Goal: Task Accomplishment & Management: Manage account settings

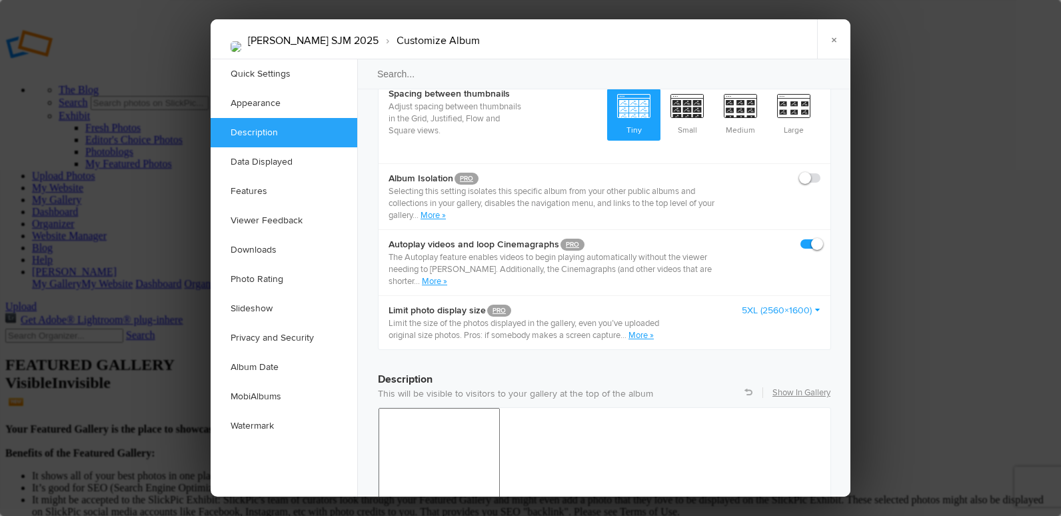
scroll to position [800, 0]
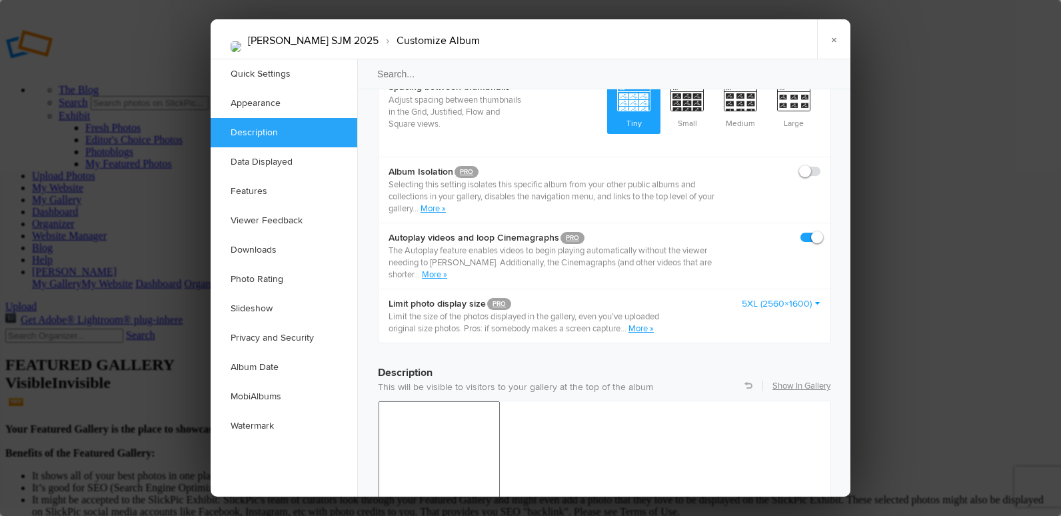
click at [770, 297] on link "5XL (2560×1600)" at bounding box center [781, 303] width 79 height 13
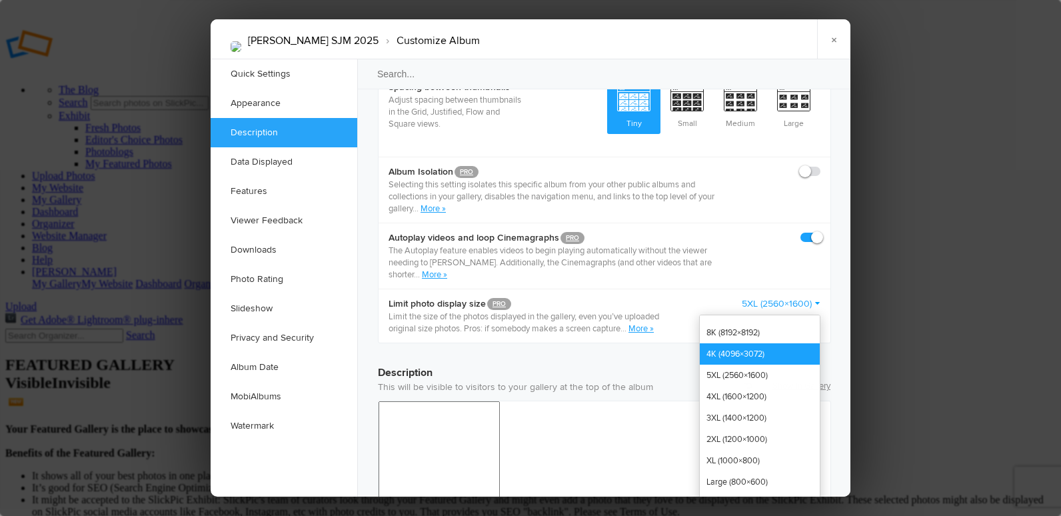
click at [757, 343] on link "4K (4096×3072)" at bounding box center [760, 353] width 120 height 21
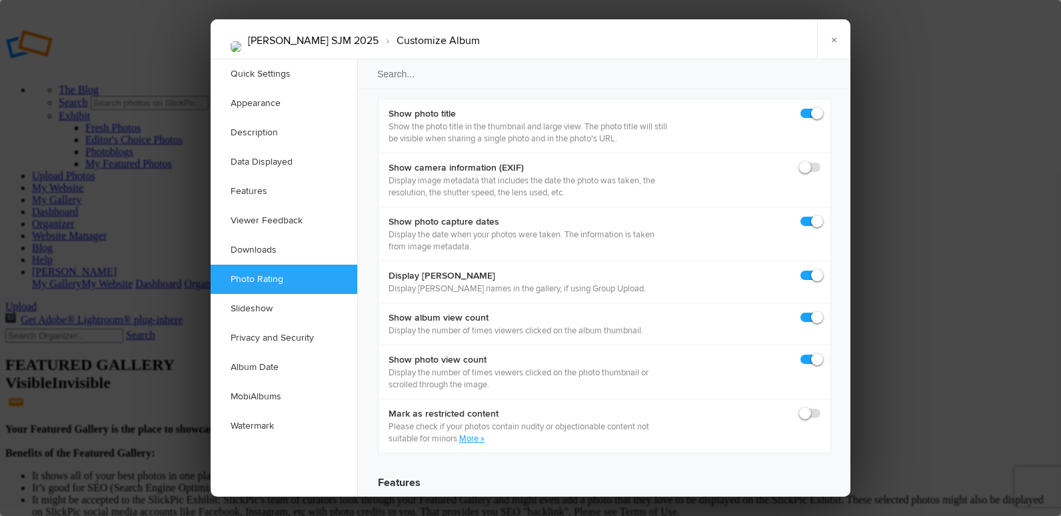
scroll to position [1867, 0]
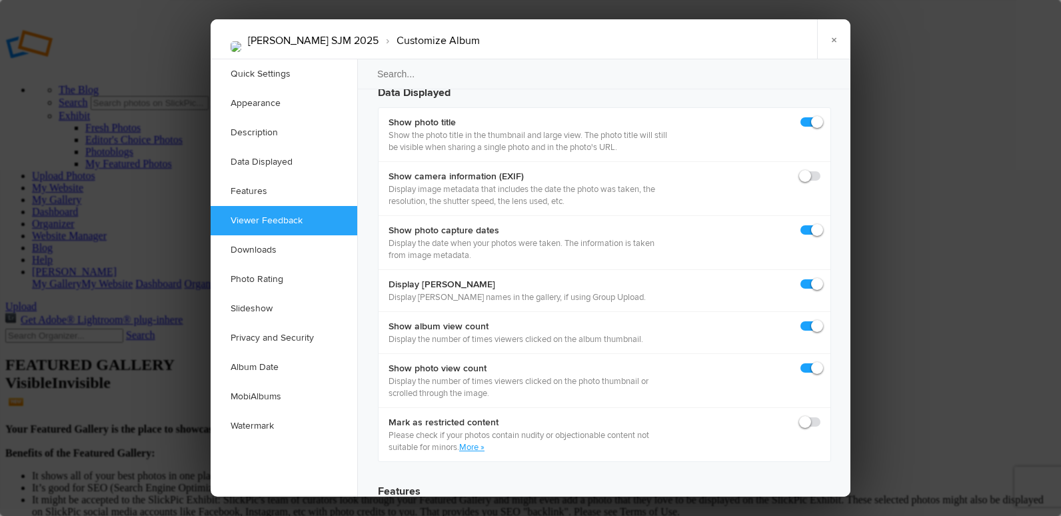
checkbox input "false"
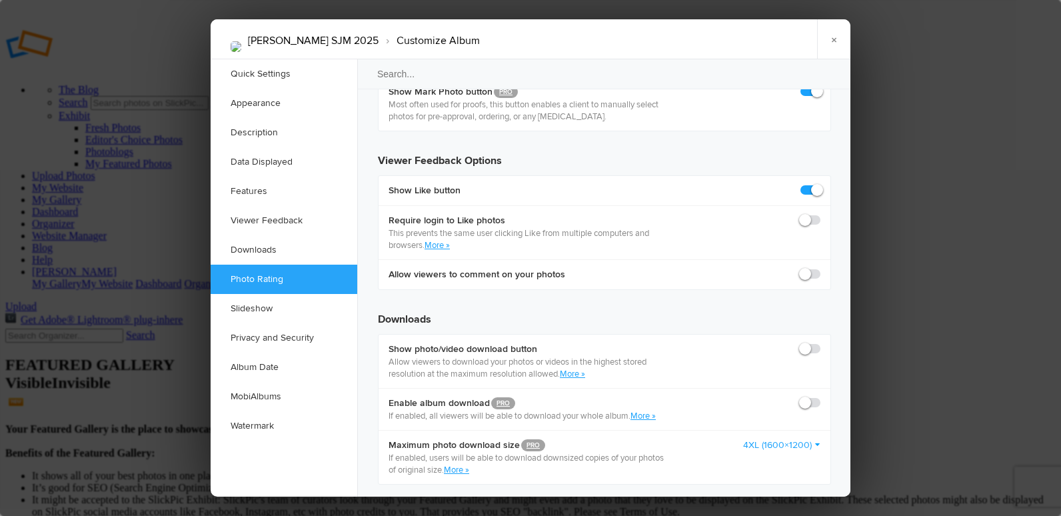
scroll to position [2467, 0]
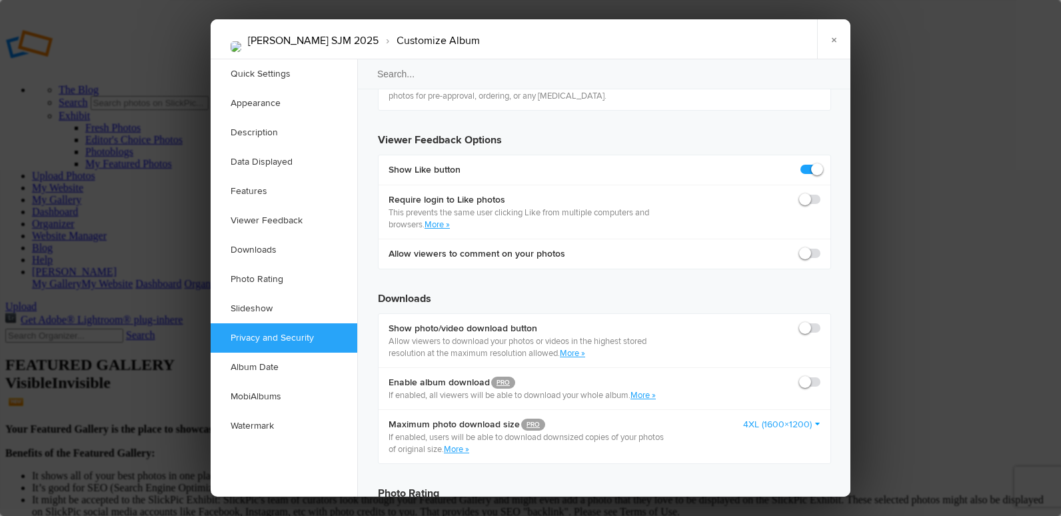
checkbox input "false"
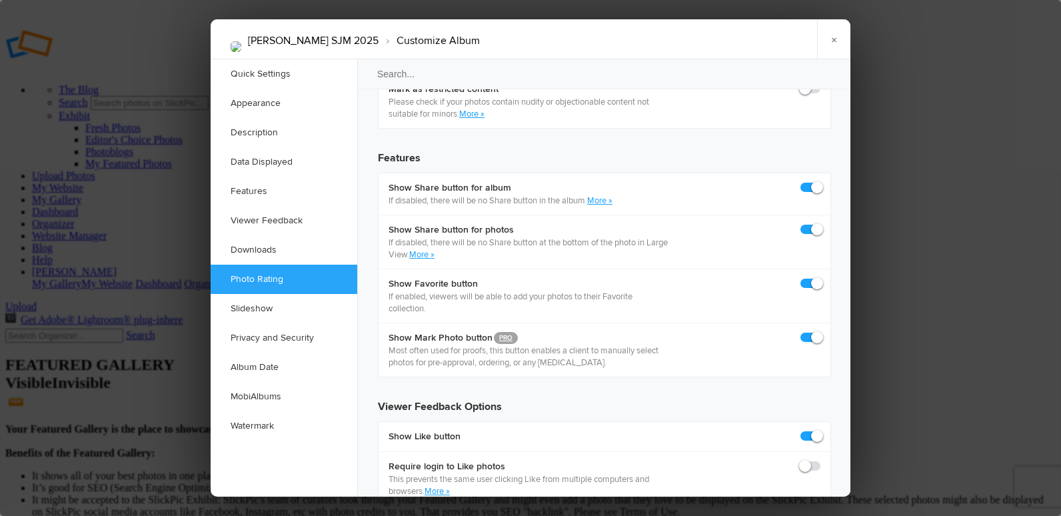
scroll to position [1867, 0]
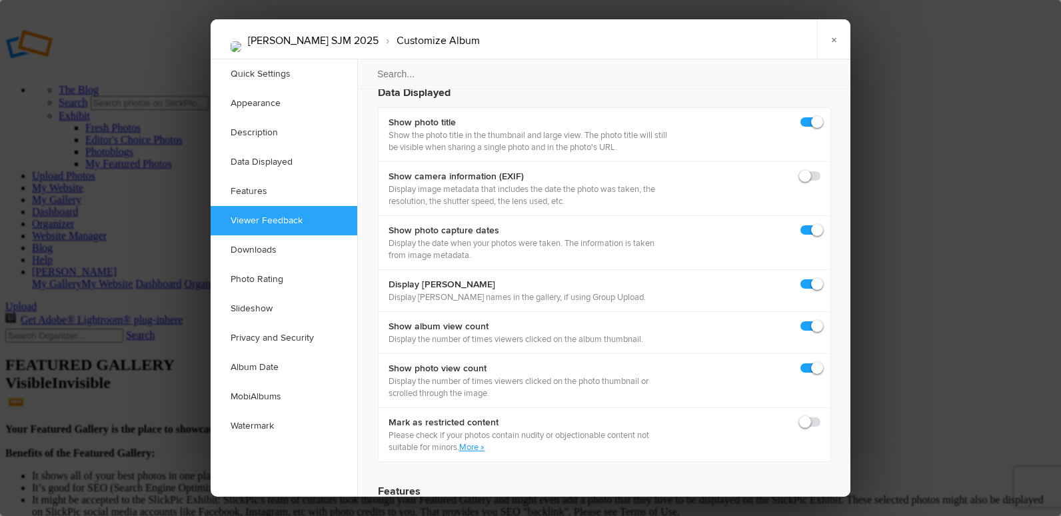
checkbox input "false"
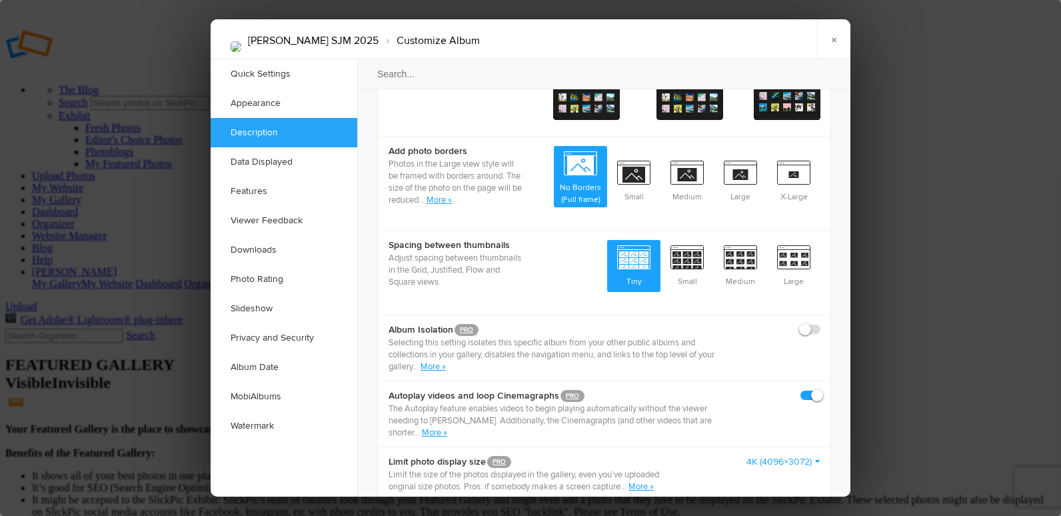
scroll to position [800, 0]
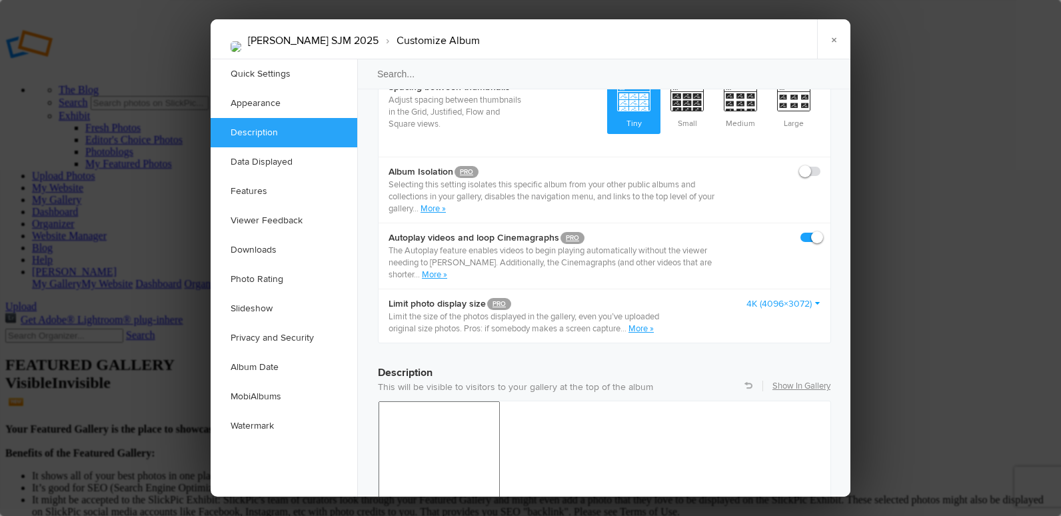
click at [777, 297] on link "4K (4096×3072)" at bounding box center [784, 303] width 74 height 13
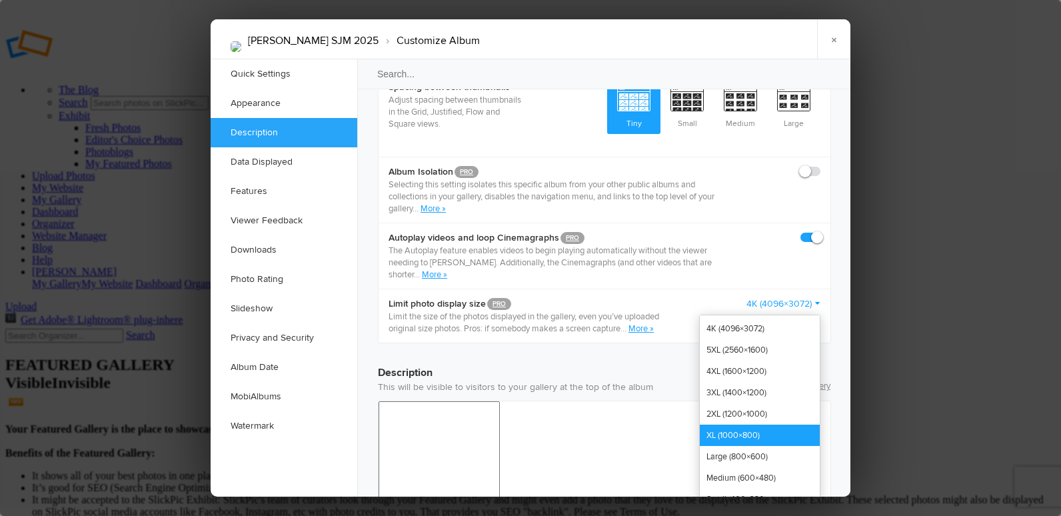
scroll to position [39, 0]
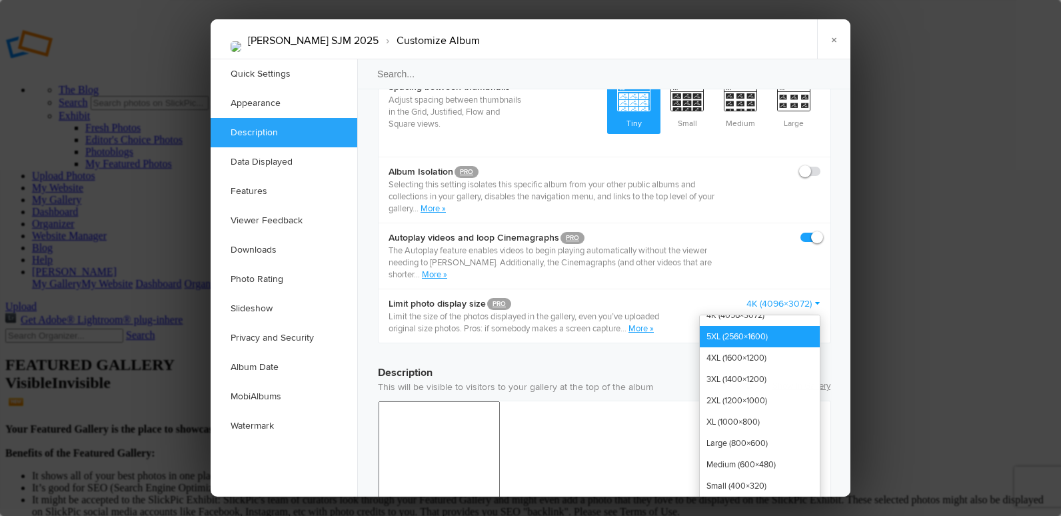
click at [761, 326] on link "5XL (2560×1600)" at bounding box center [760, 336] width 120 height 21
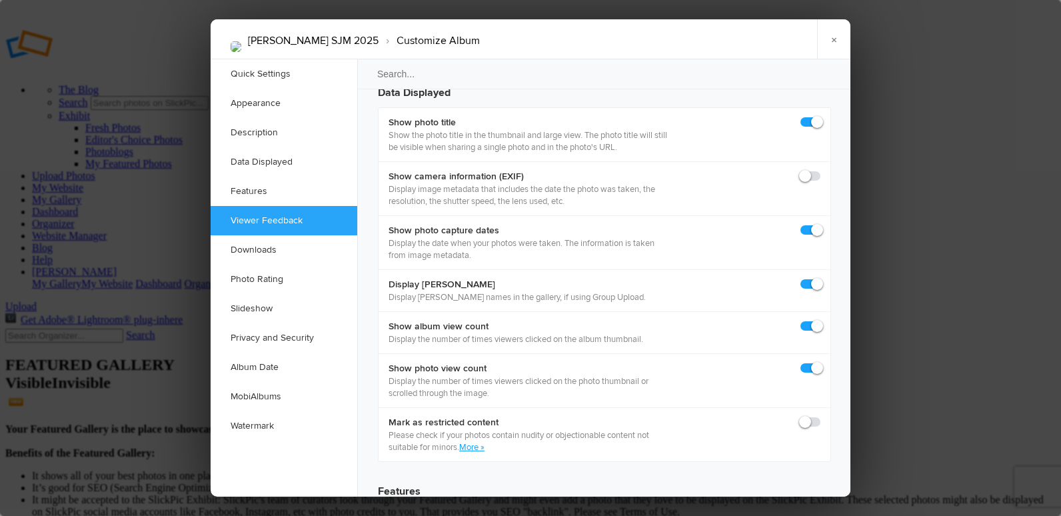
scroll to position [1933, 0]
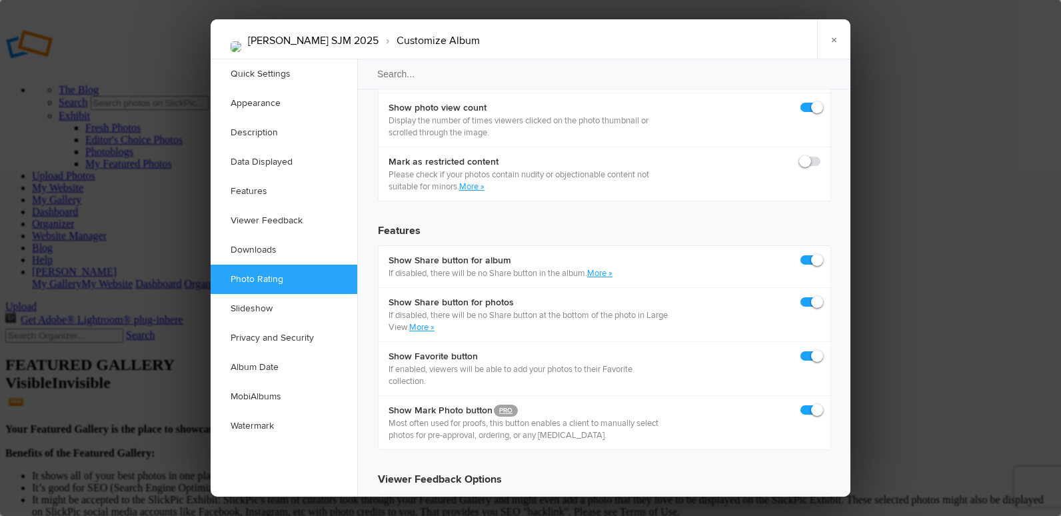
scroll to position [2133, 0]
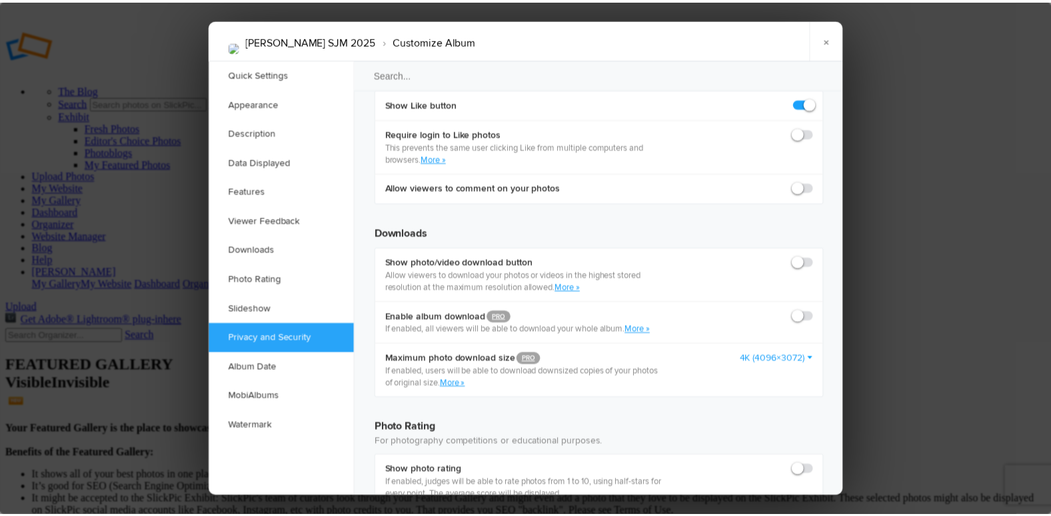
scroll to position [2533, 0]
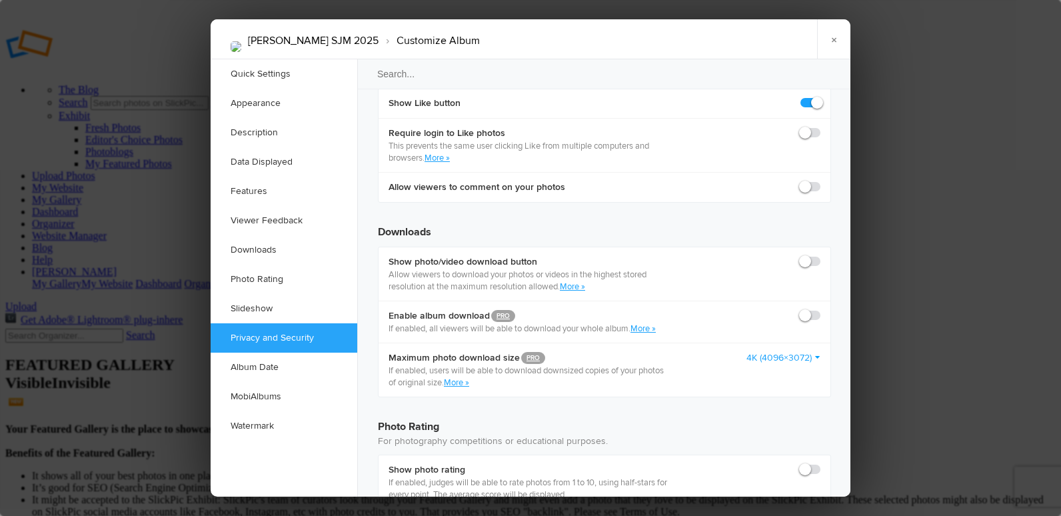
click at [831, 33] on link "×" at bounding box center [833, 39] width 33 height 40
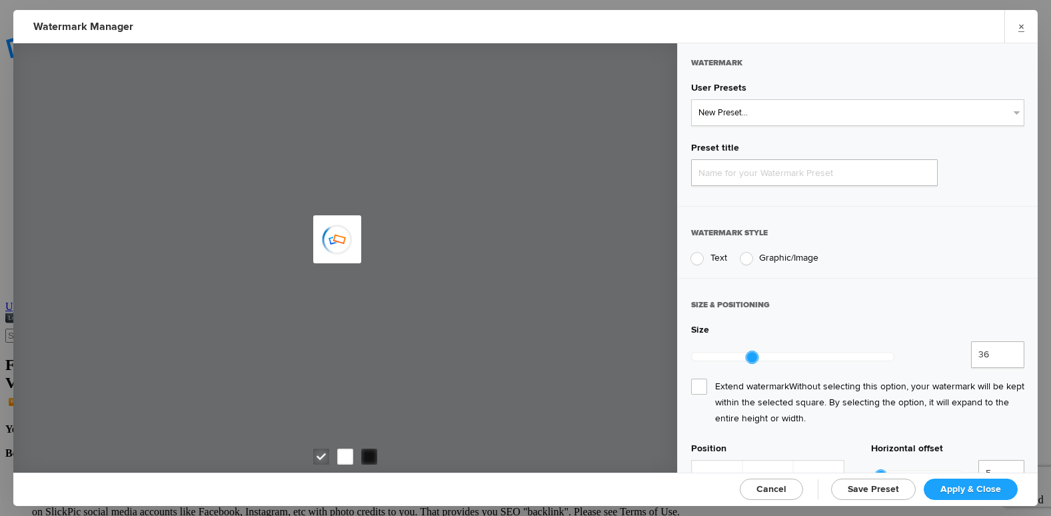
type input "Watermark-9/17/2025"
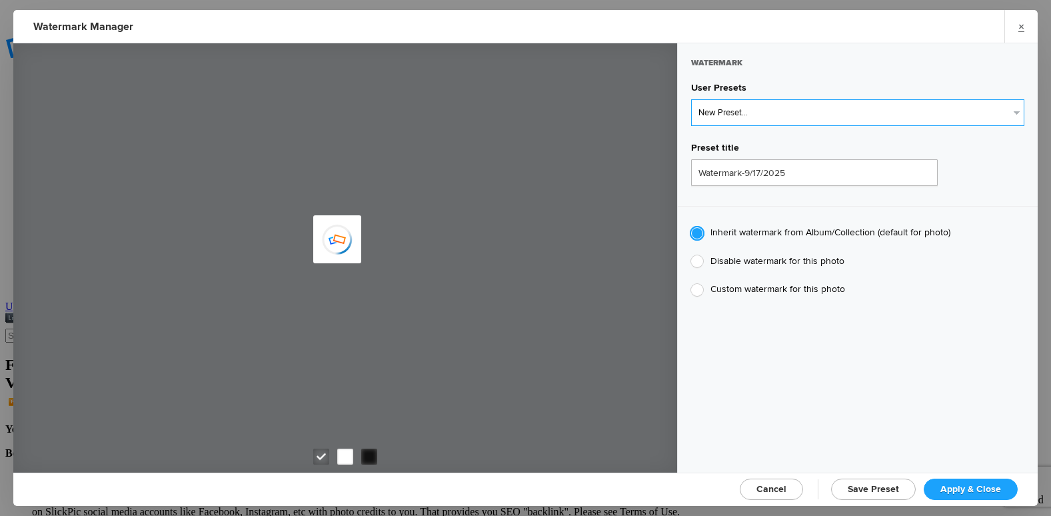
click at [795, 110] on select "New Preset... @etergen_sports lower @etergen_sports2 PRINT WATERMARK LOWER" at bounding box center [857, 112] width 333 height 27
select select "2: Object"
click at [691, 99] on select "New Preset... @etergen_sports lower @etergen_sports2 PRINT WATERMARK LOWER" at bounding box center [857, 112] width 333 height 27
type input "@etergen_sports2"
type input "@etergen_sports"
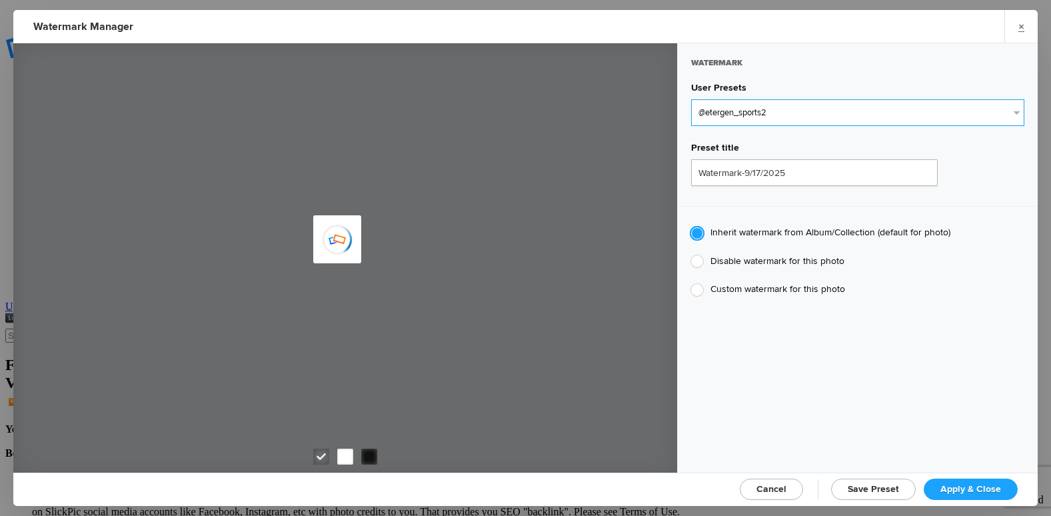
type input "0.5"
type input "128"
radio input "true"
type input "0"
type input "20"
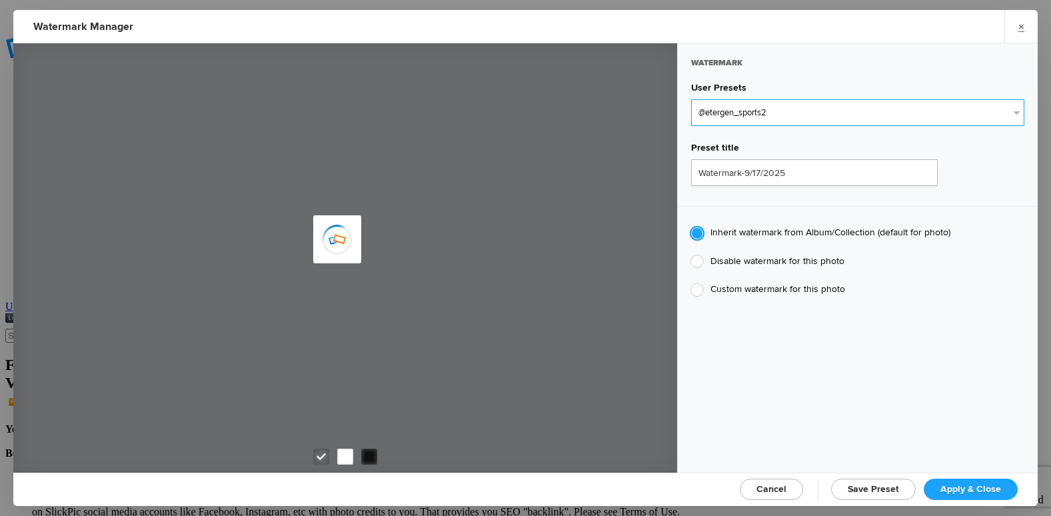
radio input "false"
radio input "true"
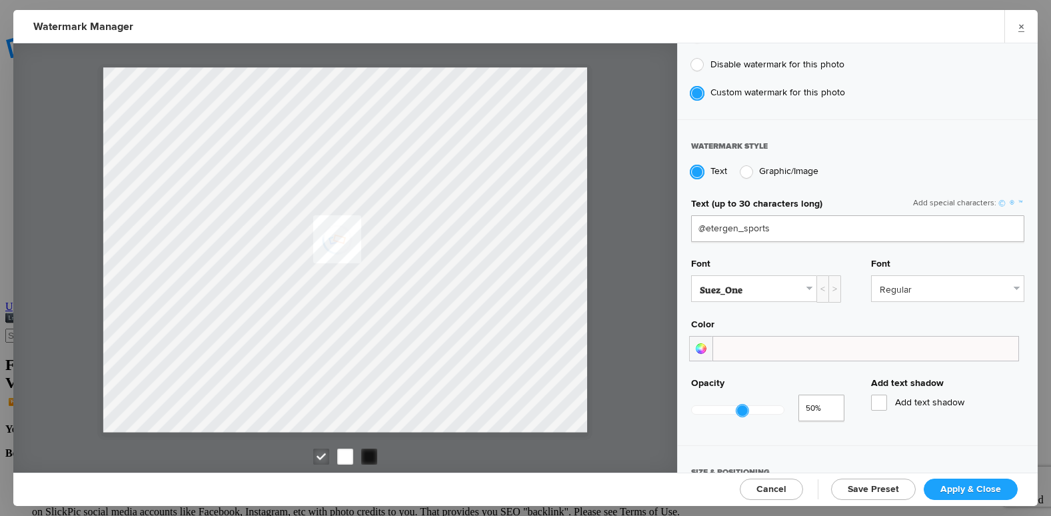
scroll to position [333, 0]
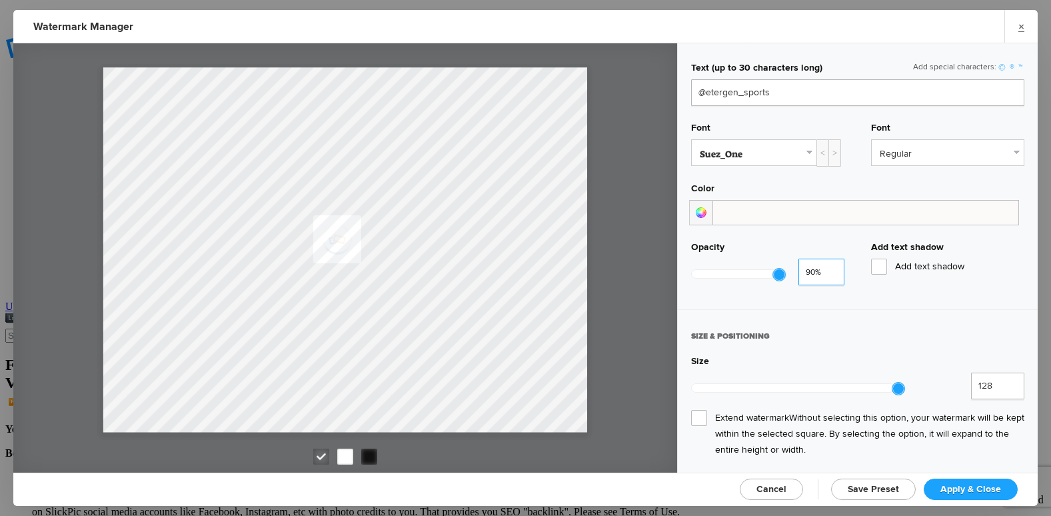
type input "0.92"
click at [827, 264] on input "0.92" at bounding box center [822, 272] width 46 height 27
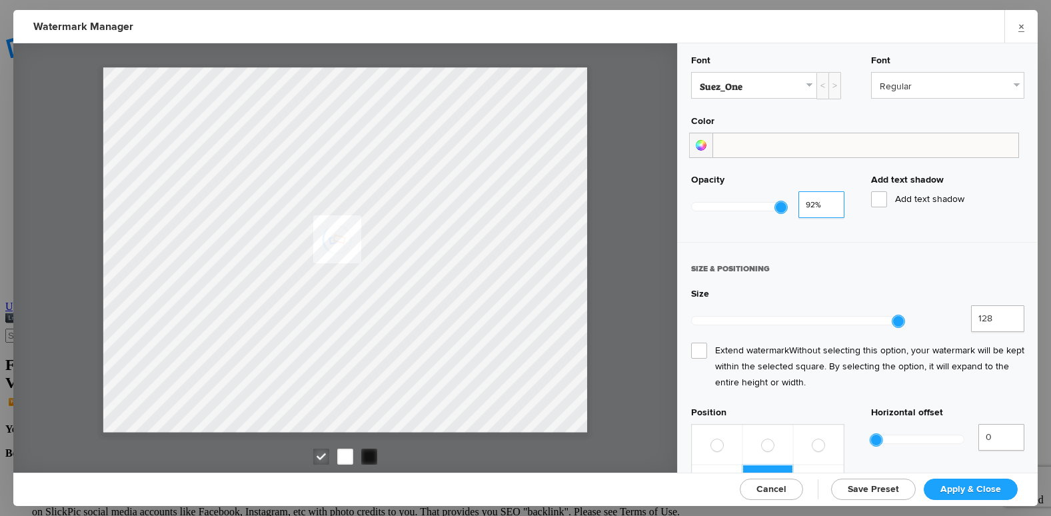
scroll to position [667, 0]
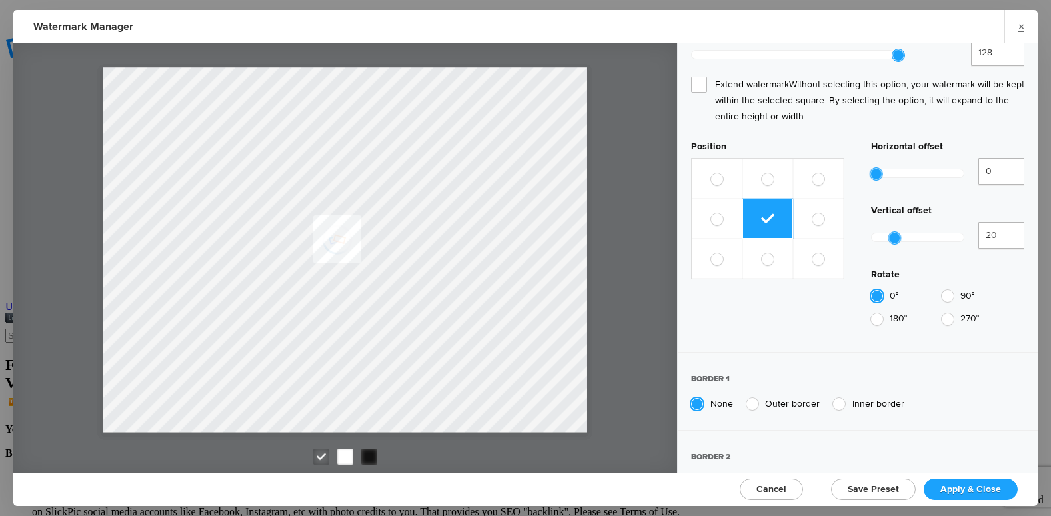
click at [978, 488] on span "Apply & Close" at bounding box center [971, 488] width 61 height 11
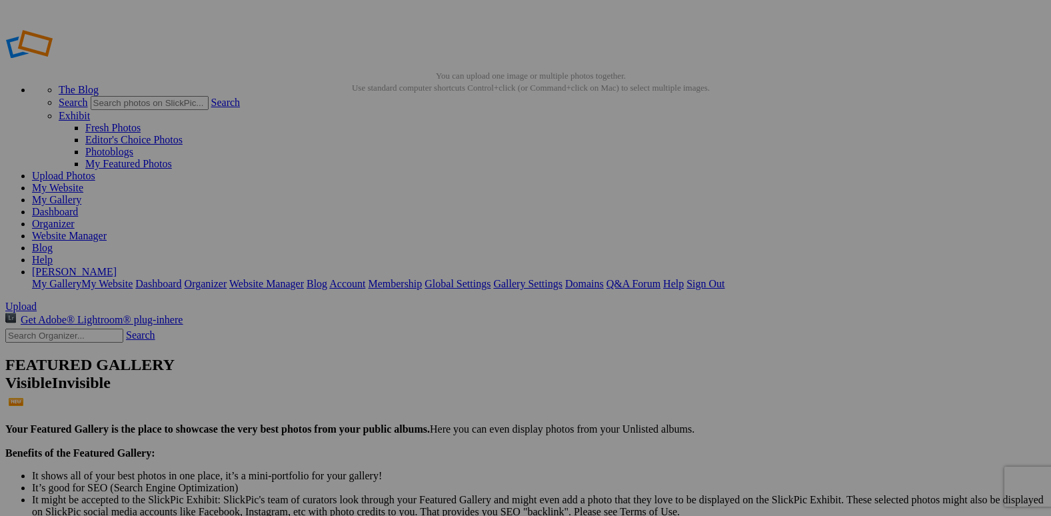
drag, startPoint x: 479, startPoint y: 196, endPoint x: 335, endPoint y: 173, distance: 145.8
drag, startPoint x: 609, startPoint y: 189, endPoint x: 471, endPoint y: 168, distance: 139.5
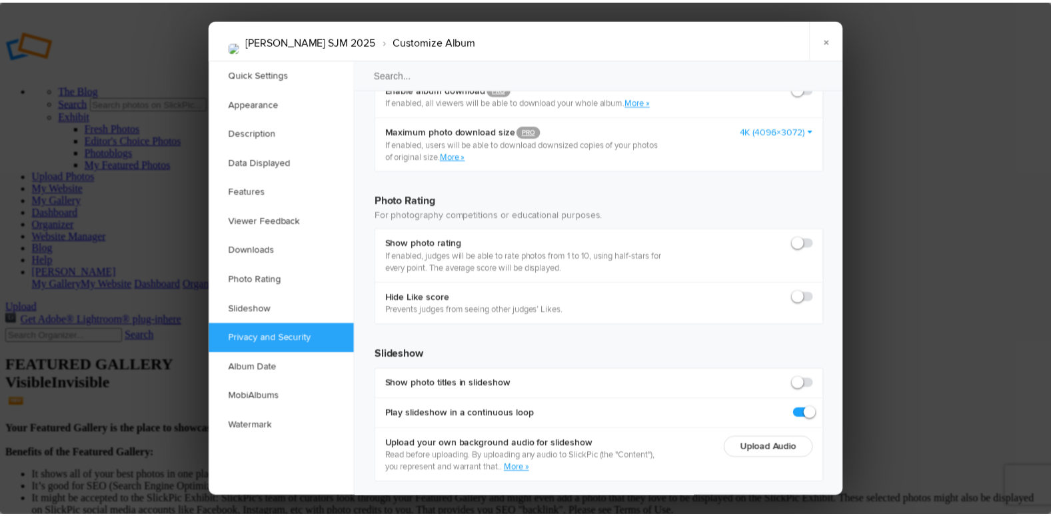
scroll to position [2800, 0]
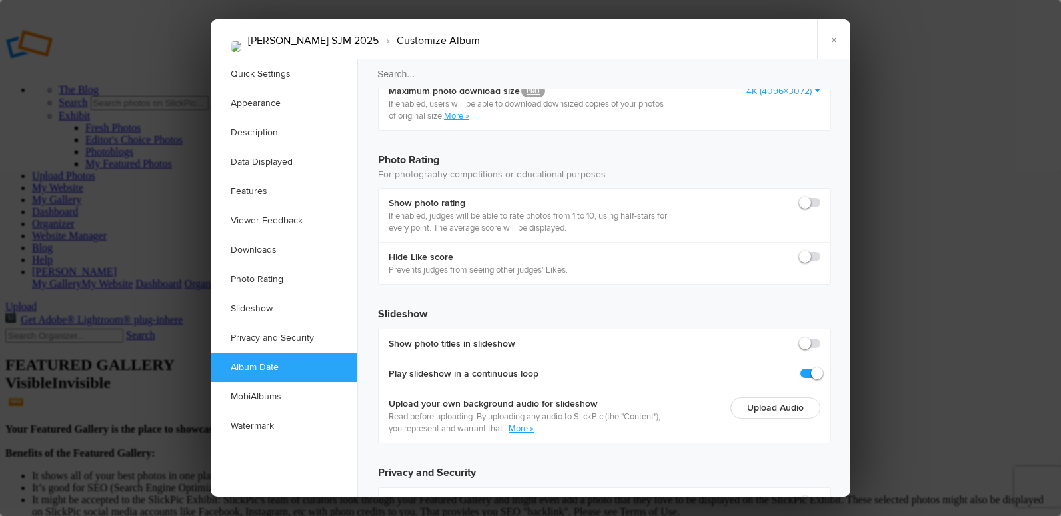
radio input "true"
click at [835, 40] on link "×" at bounding box center [833, 39] width 33 height 40
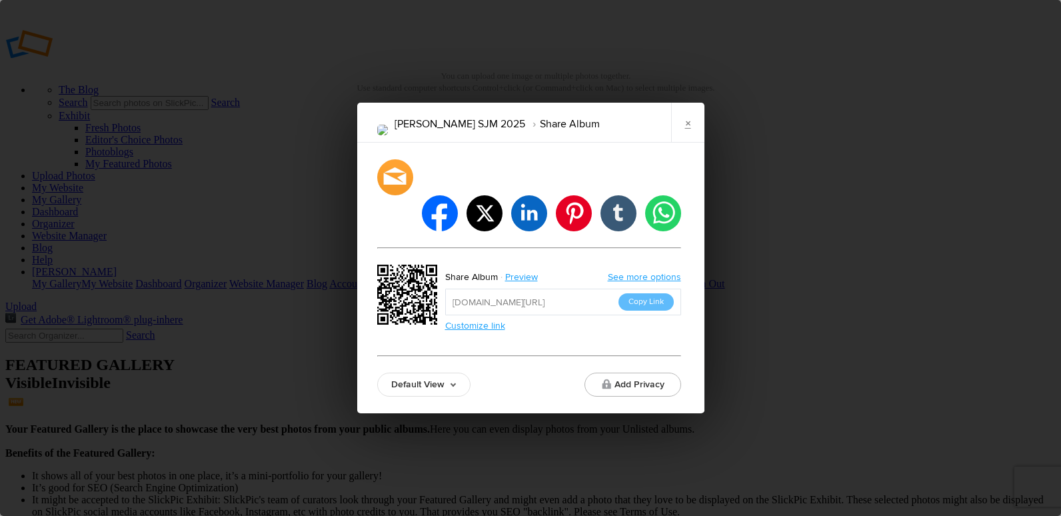
click at [577, 289] on input "https://slickpic.us/18399270yMIY" at bounding box center [563, 302] width 236 height 27
click at [646, 293] on button "Copy Link" at bounding box center [646, 301] width 55 height 17
click at [689, 140] on link "×" at bounding box center [687, 123] width 33 height 40
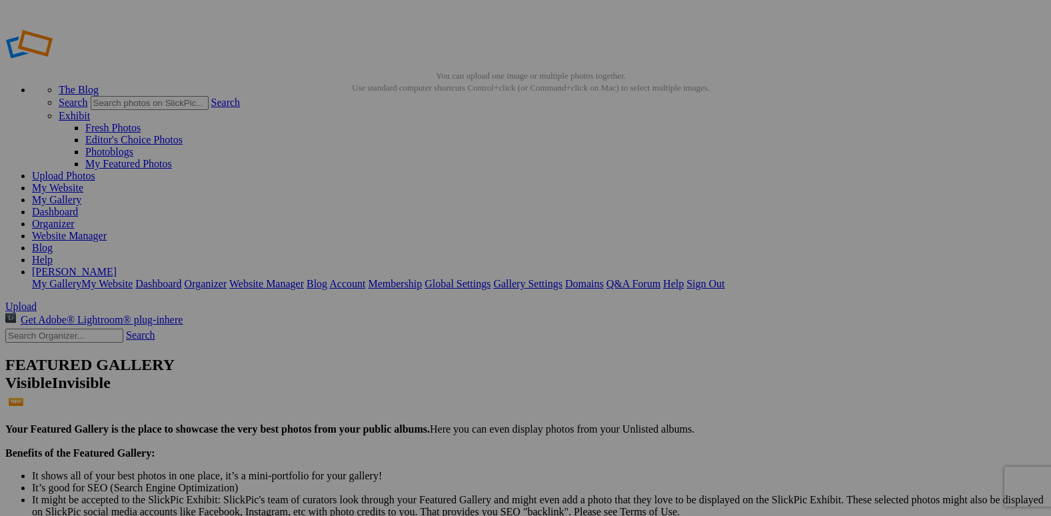
click at [75, 218] on link "Organizer" at bounding box center [53, 223] width 43 height 11
drag, startPoint x: 605, startPoint y: 186, endPoint x: 935, endPoint y: 147, distance: 332.2
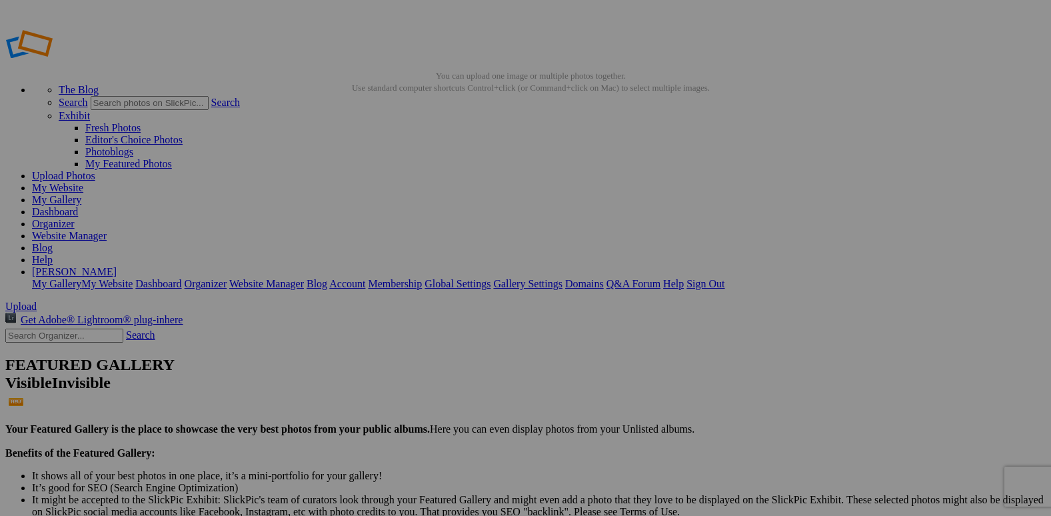
click at [75, 218] on link "Organizer" at bounding box center [53, 223] width 43 height 11
click at [81, 194] on link "My Gallery" at bounding box center [56, 199] width 49 height 11
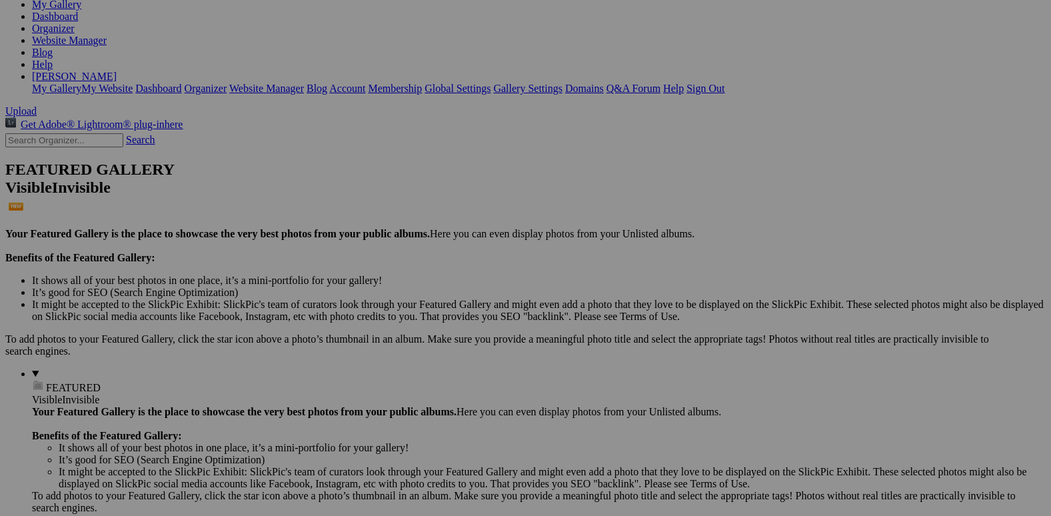
scroll to position [67, 0]
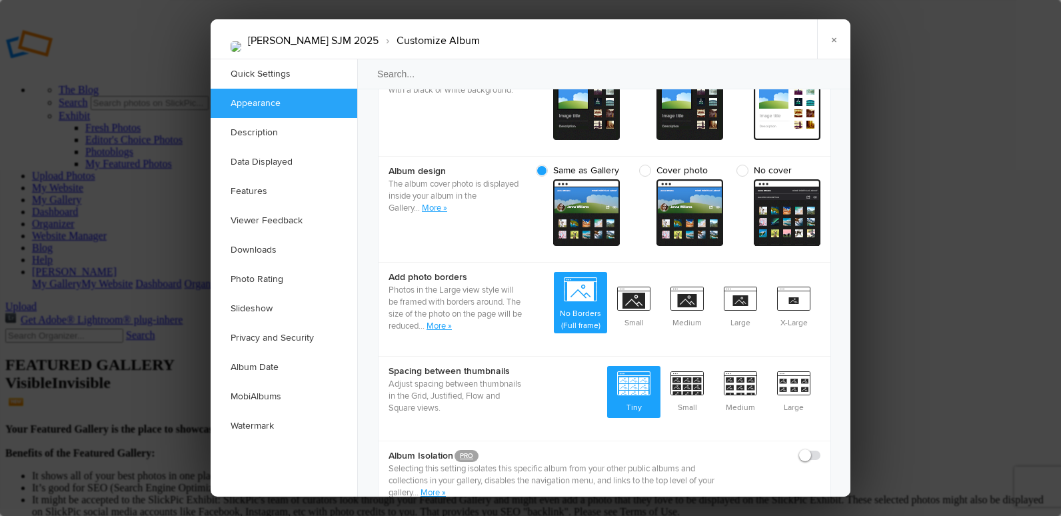
scroll to position [733, 0]
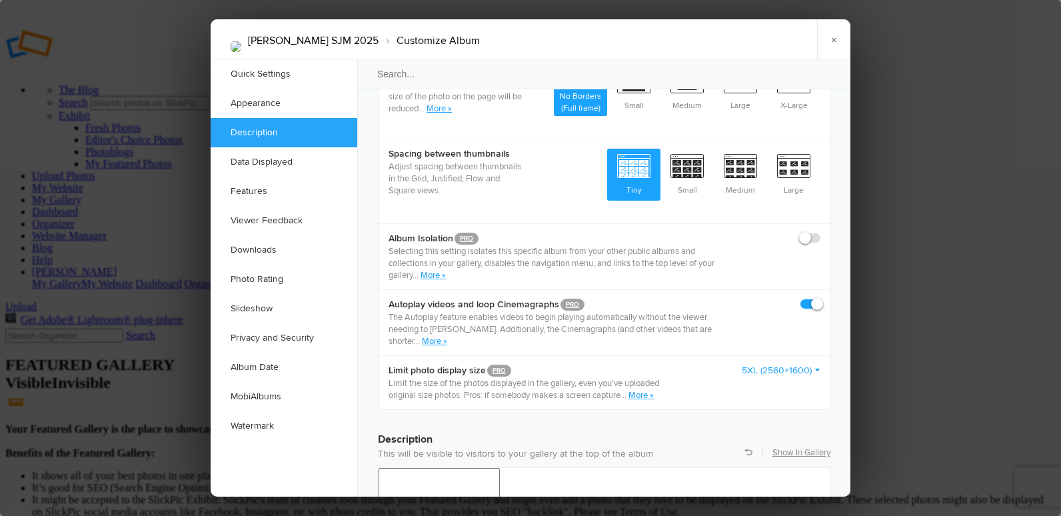
click at [784, 364] on link "5XL (2560×1600)" at bounding box center [781, 370] width 79 height 13
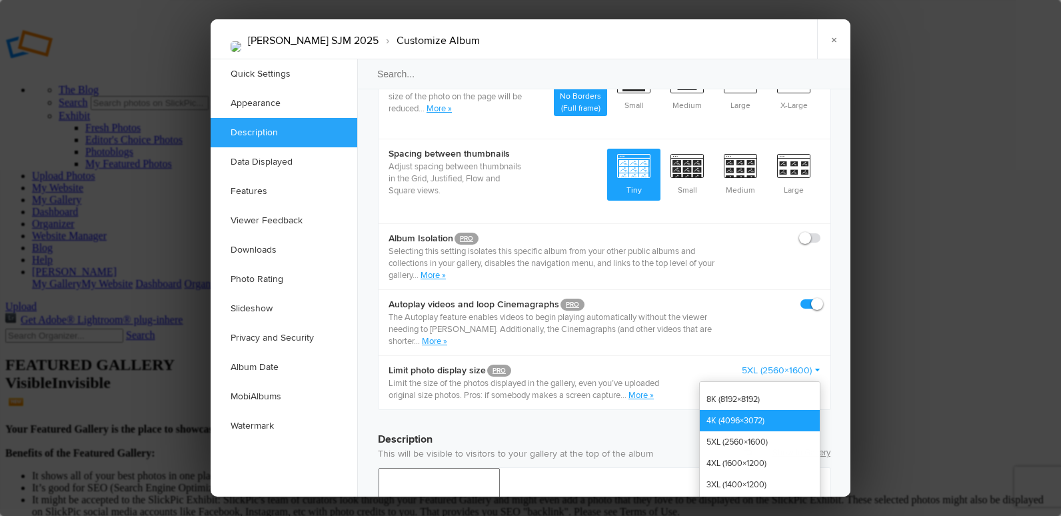
click at [776, 410] on link "4K (4096×3072)" at bounding box center [760, 420] width 120 height 21
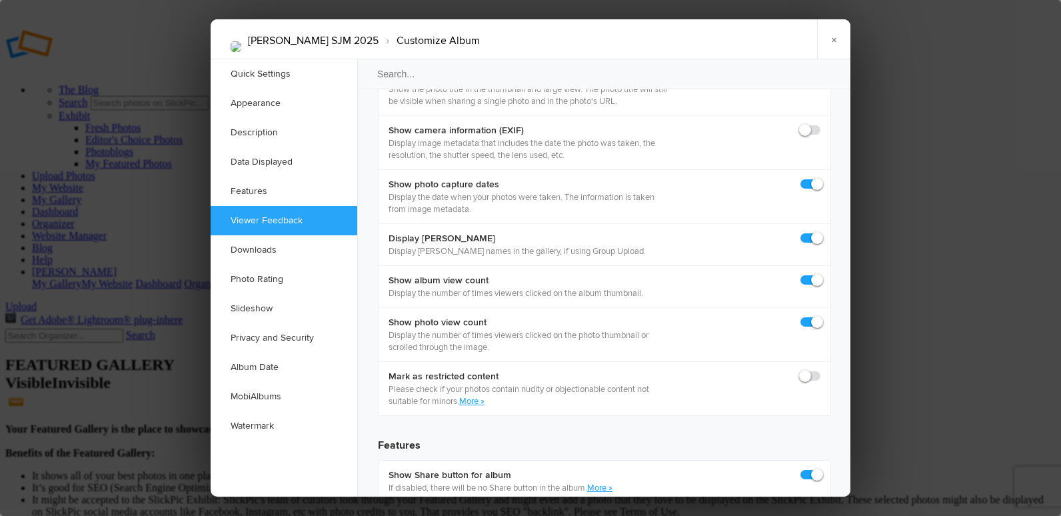
scroll to position [1933, 0]
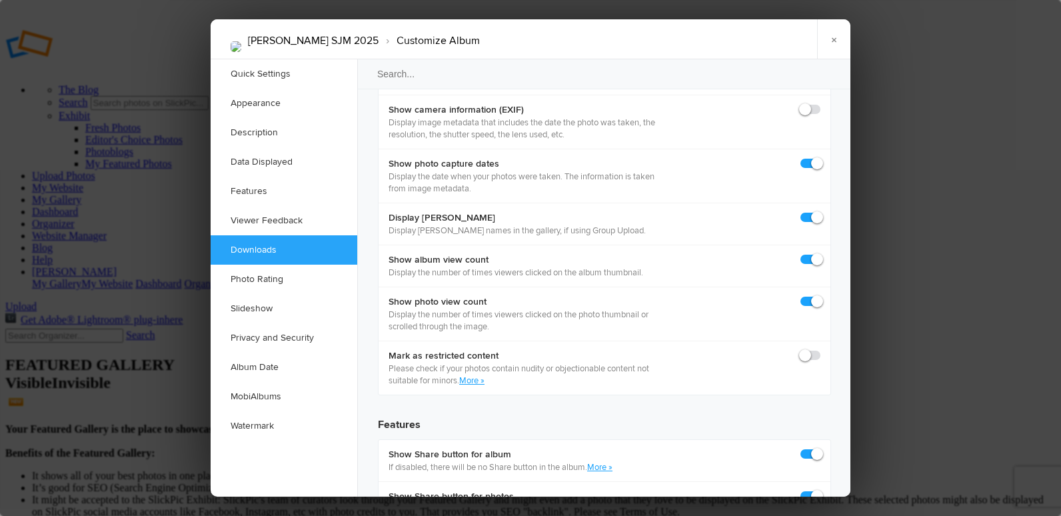
checkbox input "true"
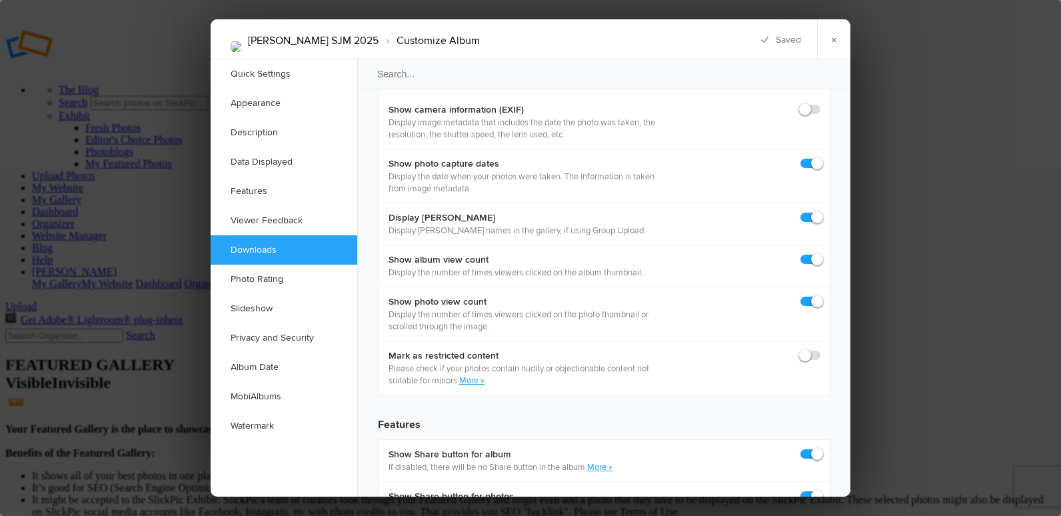
checkbox input "true"
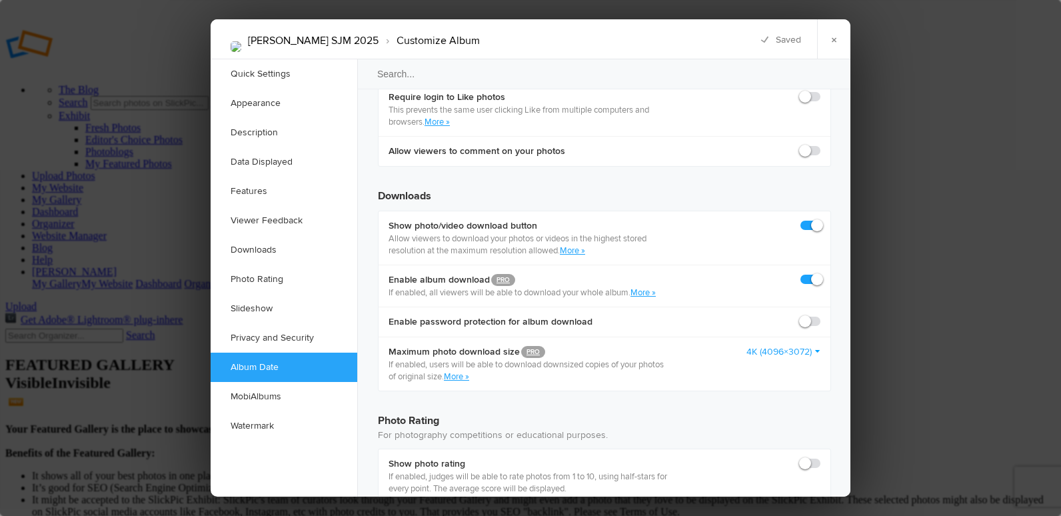
scroll to position [2600, 0]
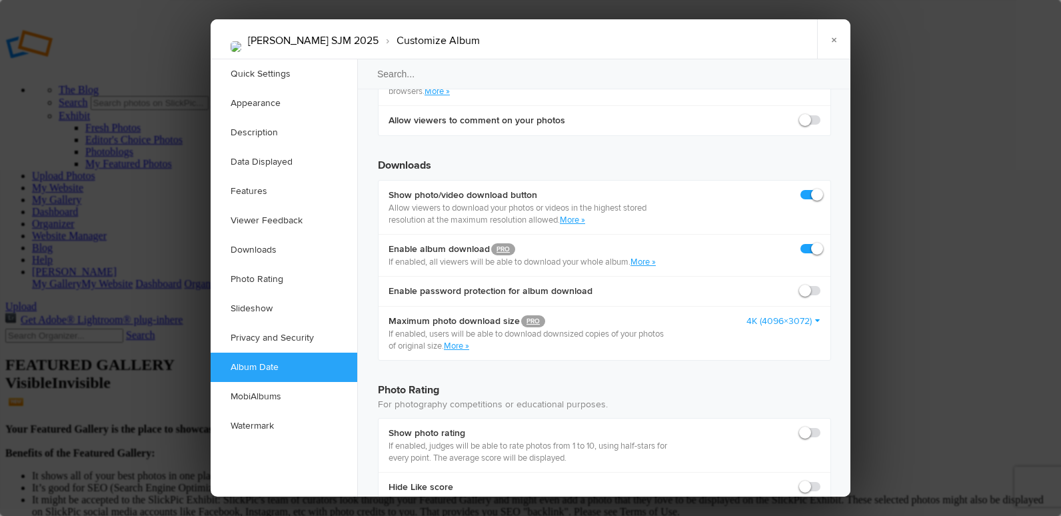
checkbox input "false"
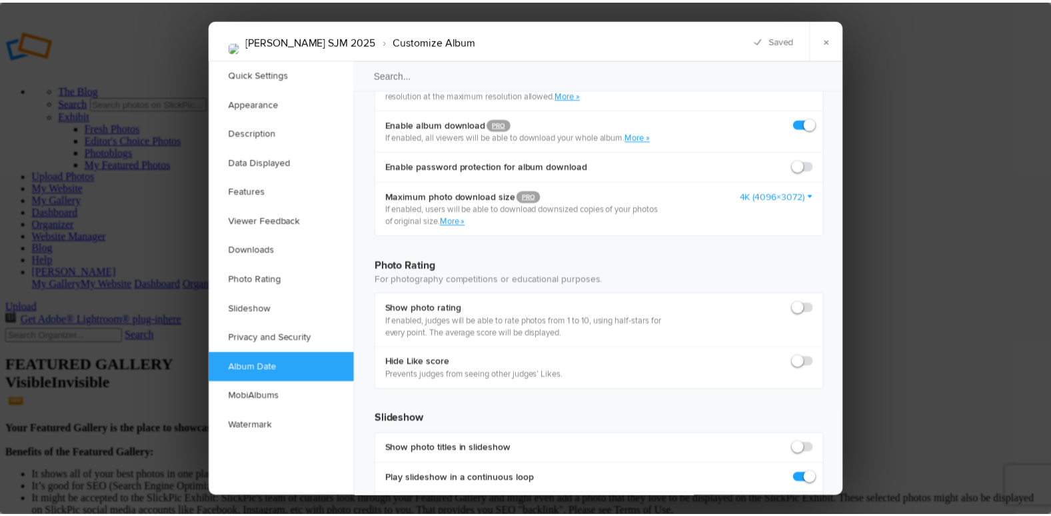
scroll to position [2733, 0]
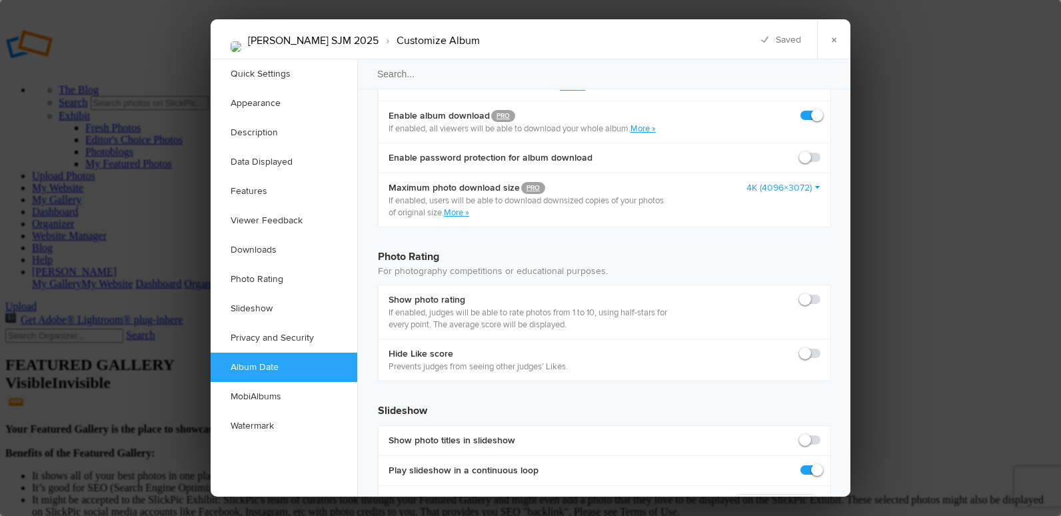
click at [831, 41] on link "×" at bounding box center [833, 39] width 33 height 40
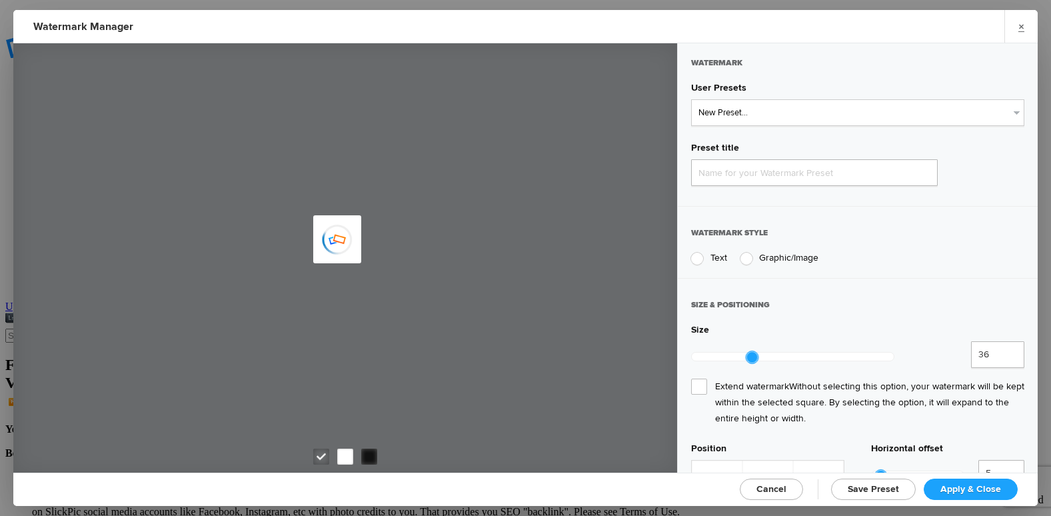
type input "Watermark-9/17/2025"
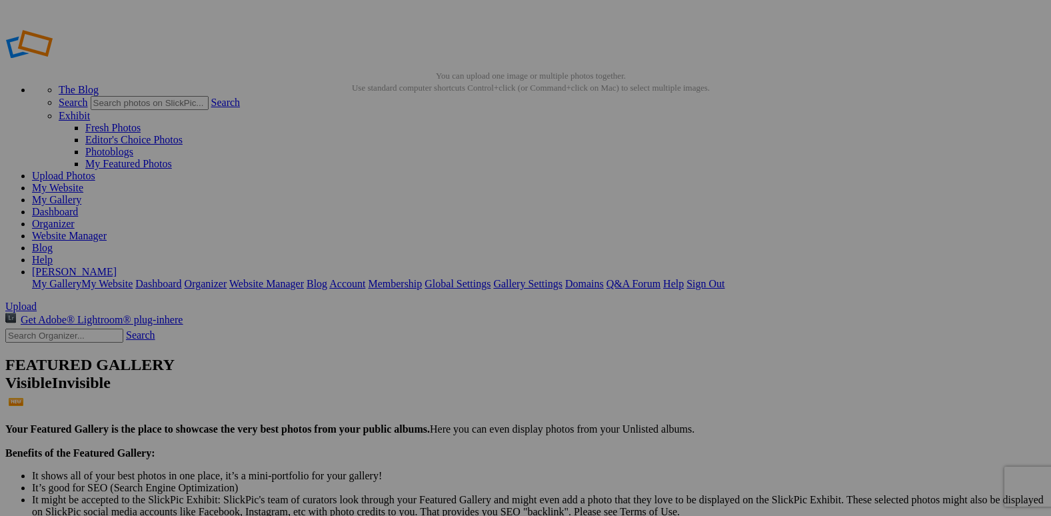
click at [75, 218] on link "Organizer" at bounding box center [53, 223] width 43 height 11
